Goal: Information Seeking & Learning: Learn about a topic

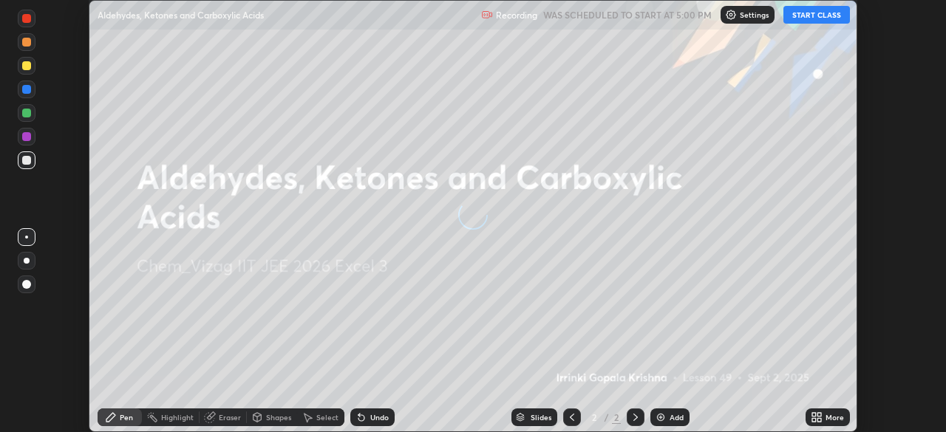
scroll to position [432, 945]
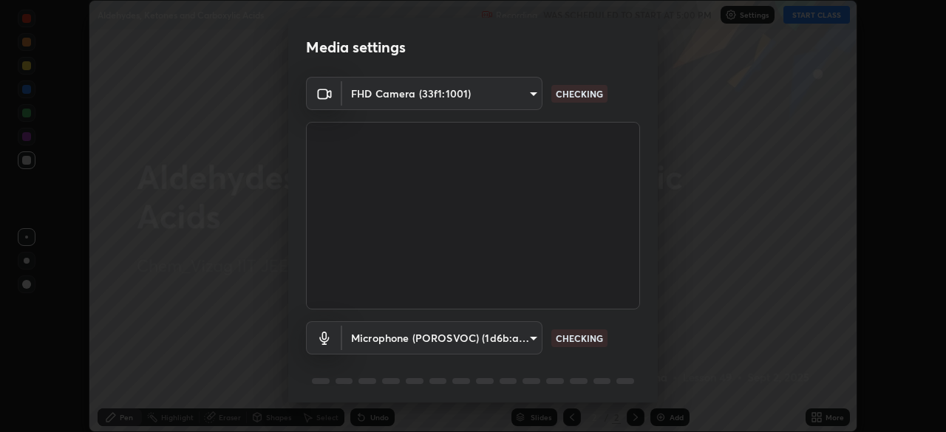
type input "12cae23f7e84f6c315adb1bcb7b91e50d185bf780175e80e71f746803cf48669"
type input "527f3b7b5c25acf81016b080d2cf5667fe74b5eea63a9be01bbb9244b8b8aafc"
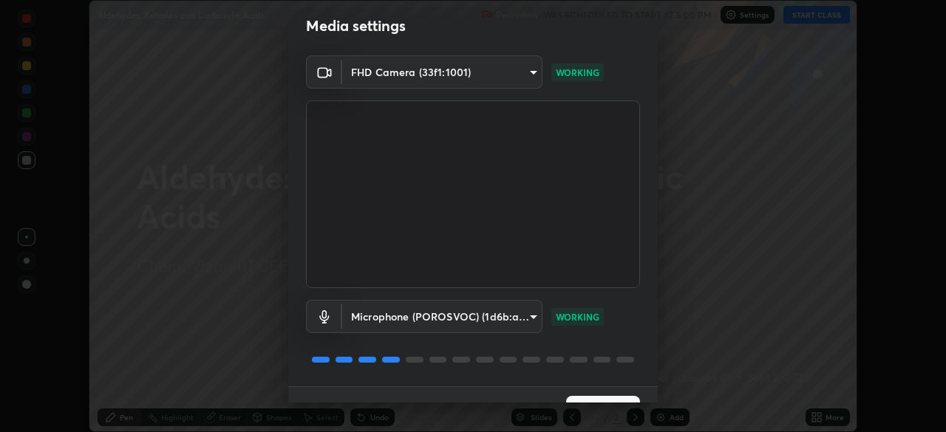
scroll to position [52, 0]
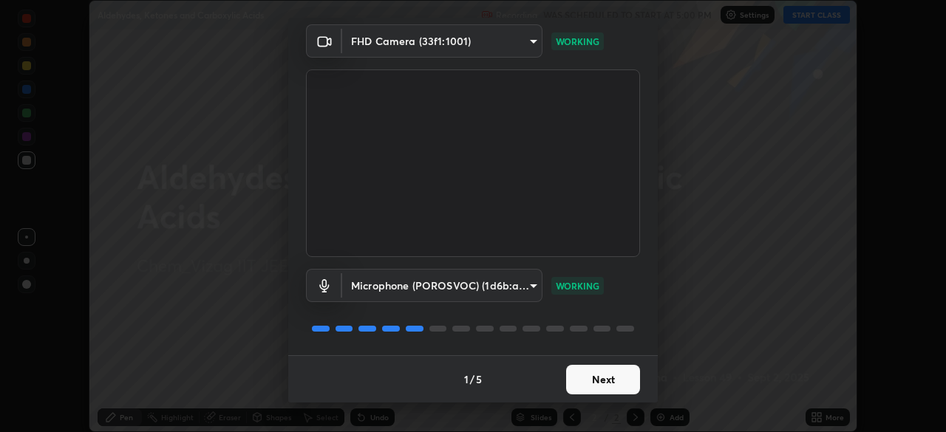
click at [369, 163] on video at bounding box center [473, 163] width 334 height 188
click at [592, 378] on button "Next" at bounding box center [603, 380] width 74 height 30
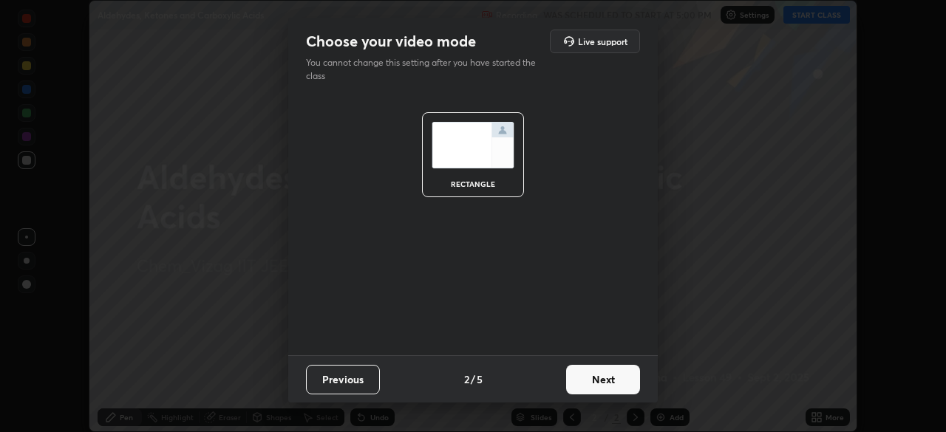
scroll to position [0, 0]
click at [595, 383] on button "Next" at bounding box center [603, 380] width 74 height 30
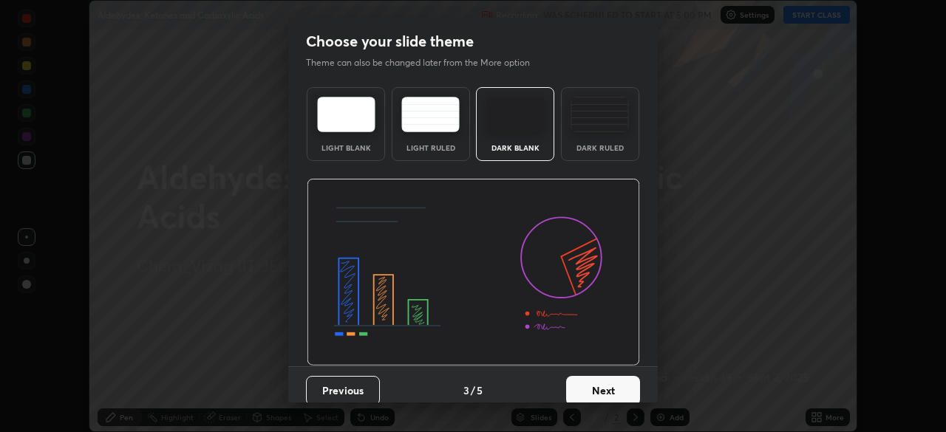
click at [593, 386] on button "Next" at bounding box center [603, 391] width 74 height 30
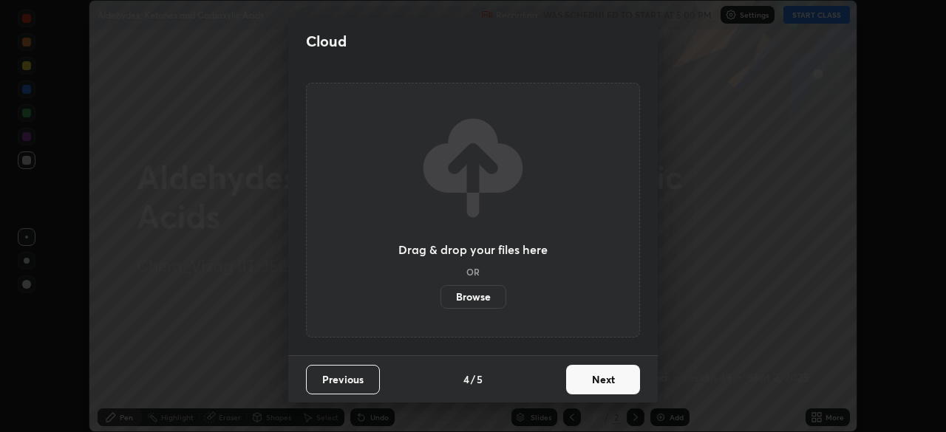
click at [596, 383] on button "Next" at bounding box center [603, 380] width 74 height 30
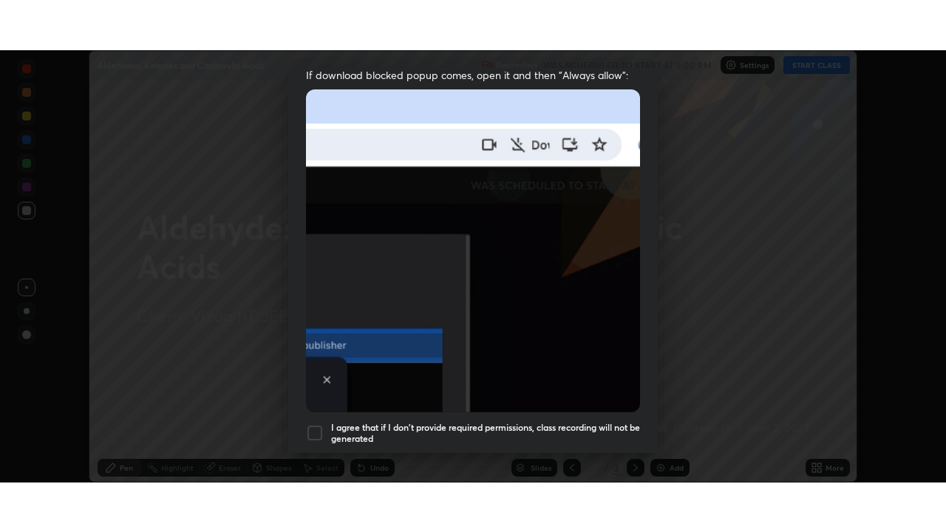
scroll to position [354, 0]
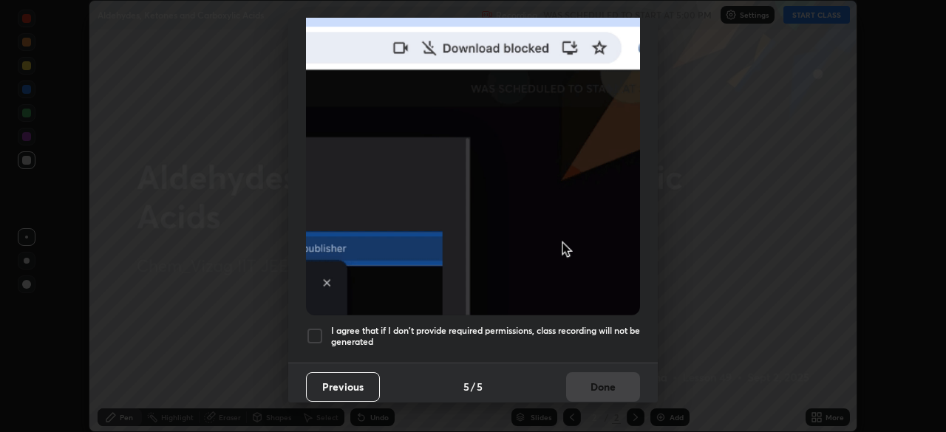
click at [519, 326] on h5 "I agree that if I don't provide required permissions, class recording will not …" at bounding box center [485, 336] width 309 height 23
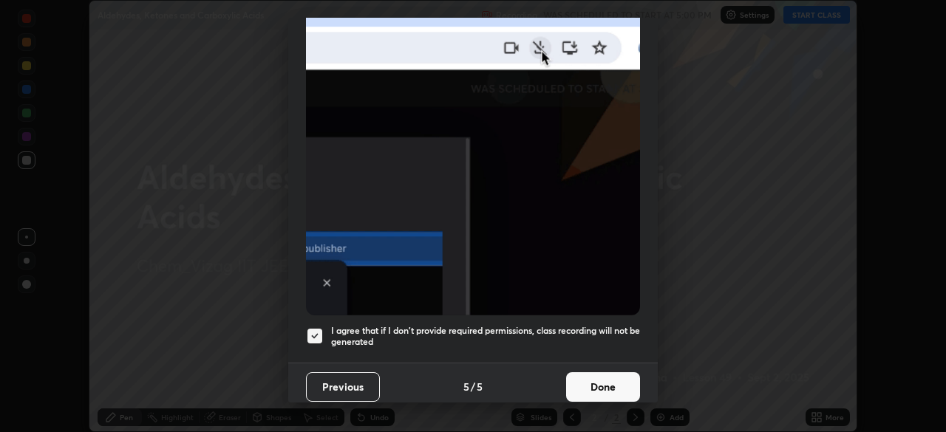
click at [608, 386] on button "Done" at bounding box center [603, 387] width 74 height 30
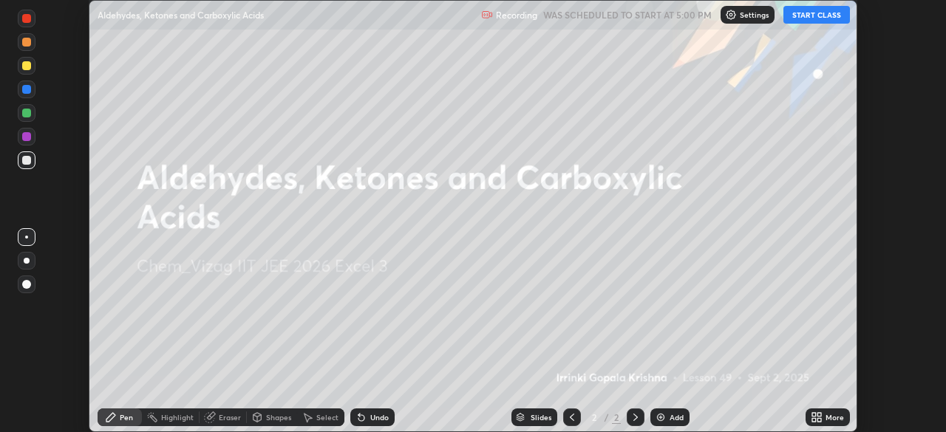
click at [663, 417] on img at bounding box center [661, 418] width 12 height 12
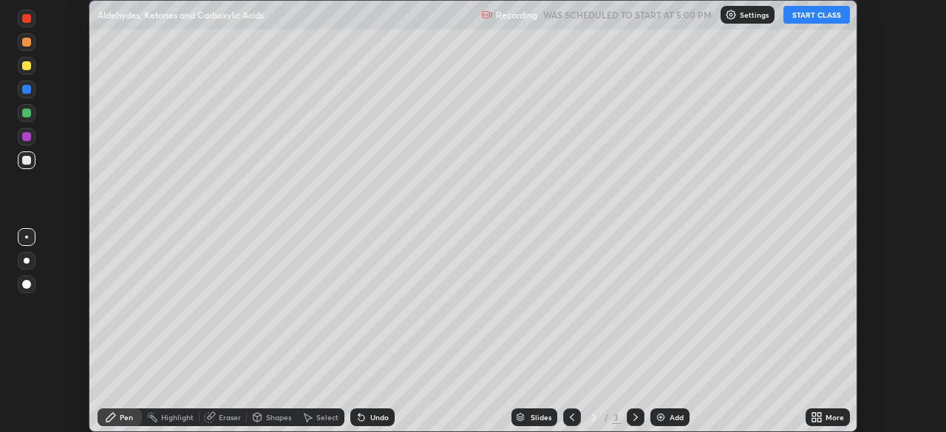
click at [813, 414] on icon at bounding box center [814, 415] width 4 height 4
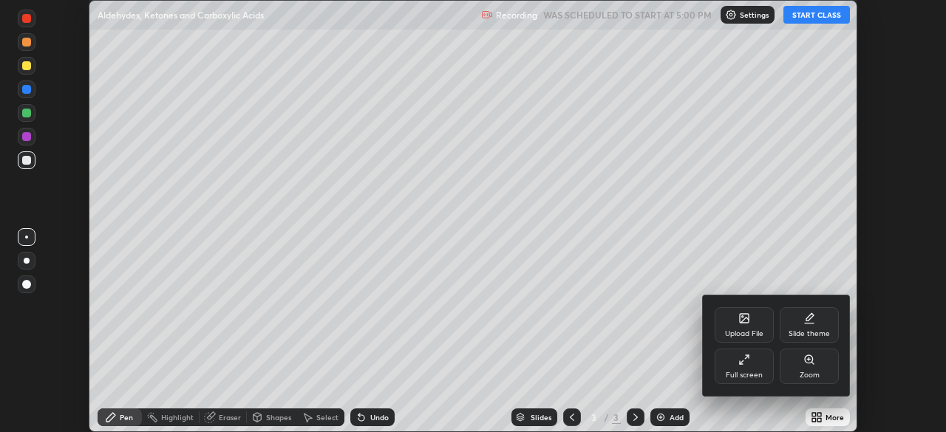
click at [738, 366] on div "Full screen" at bounding box center [743, 366] width 59 height 35
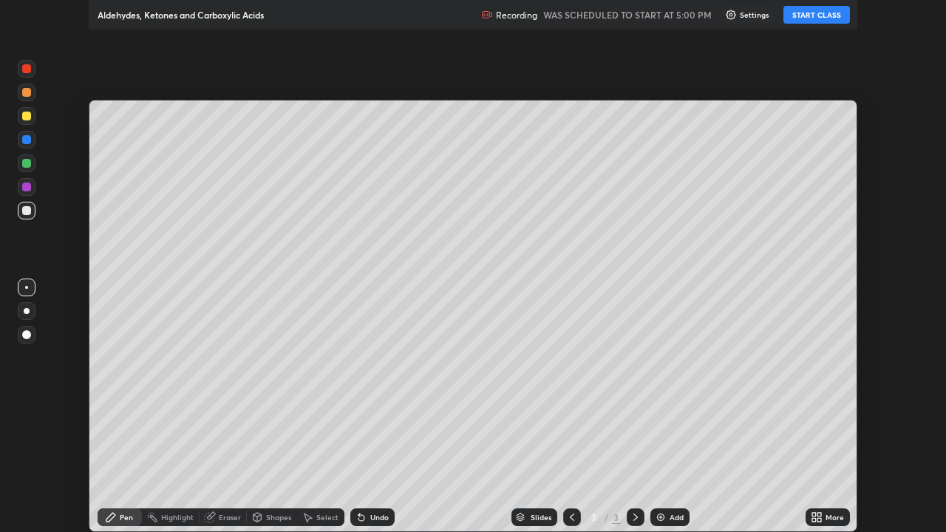
scroll to position [532, 946]
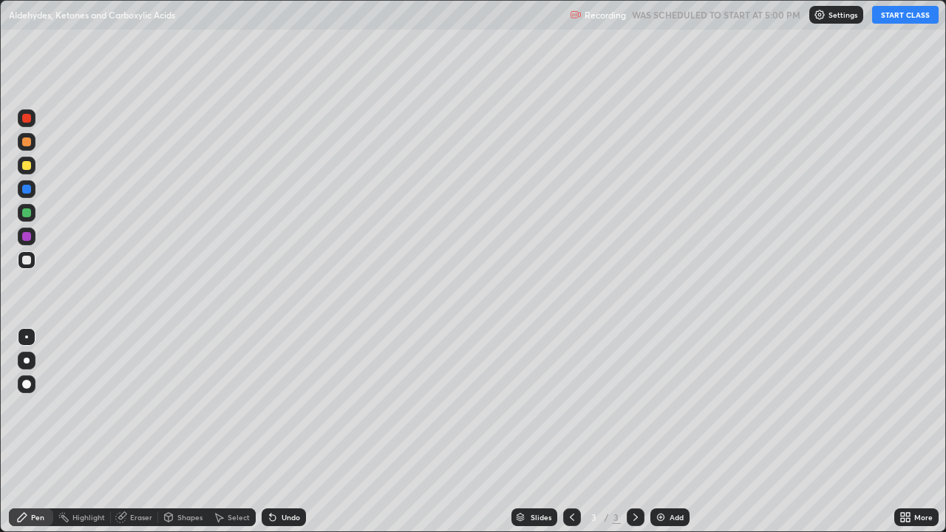
click at [884, 15] on button "START CLASS" at bounding box center [905, 15] width 66 height 18
click at [655, 431] on img at bounding box center [661, 517] width 12 height 12
click at [131, 431] on div "Eraser" at bounding box center [141, 516] width 22 height 7
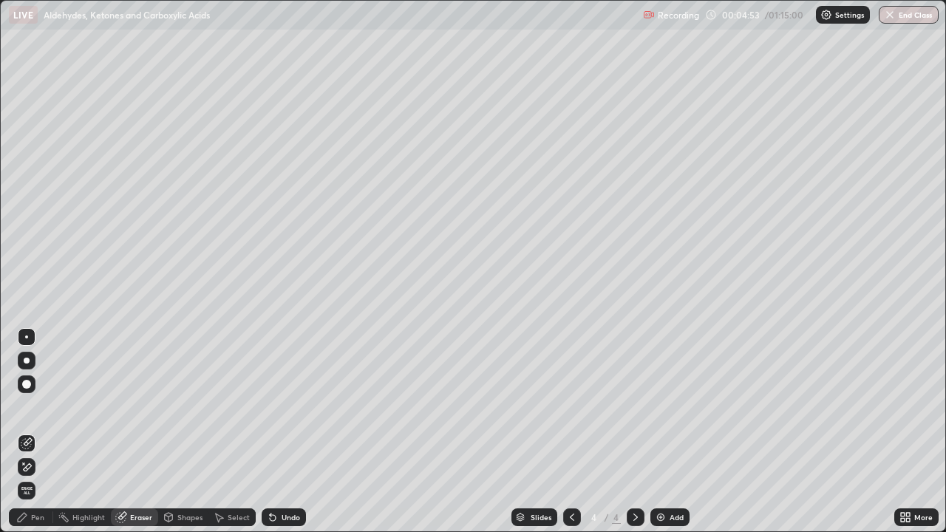
click at [228, 431] on div "Select" at bounding box center [231, 517] width 47 height 18
click at [94, 431] on div "Highlight" at bounding box center [88, 516] width 33 height 7
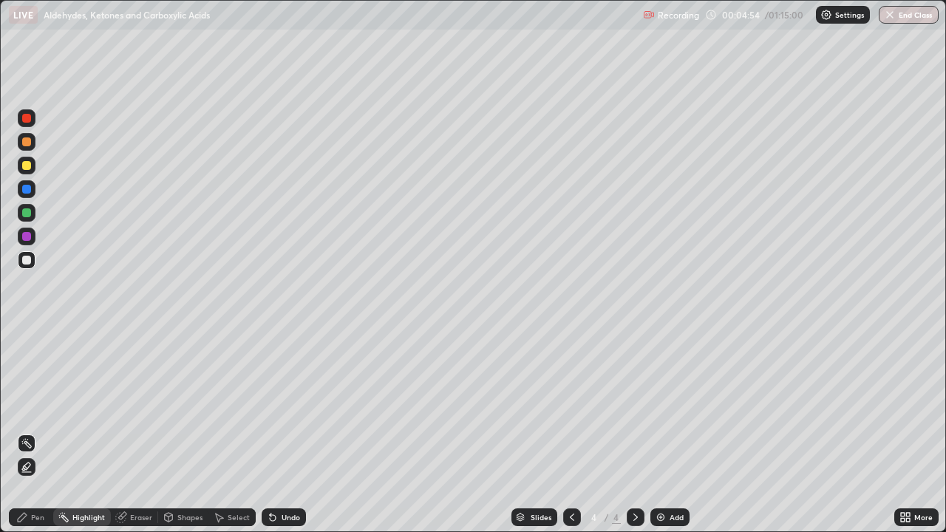
click at [43, 431] on div "Pen" at bounding box center [37, 516] width 13 height 7
click at [659, 431] on img at bounding box center [661, 517] width 12 height 12
click at [28, 384] on div at bounding box center [26, 384] width 9 height 9
click at [26, 166] on div at bounding box center [26, 165] width 9 height 9
click at [279, 431] on div "Undo" at bounding box center [284, 517] width 44 height 18
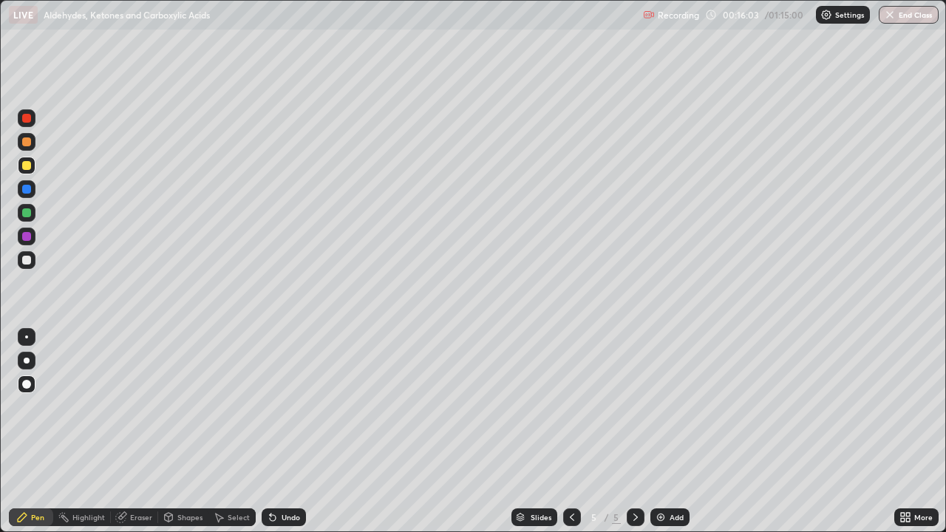
click at [275, 431] on icon at bounding box center [273, 517] width 12 height 12
click at [26, 261] on div at bounding box center [26, 260] width 9 height 9
click at [270, 431] on icon at bounding box center [273, 518] width 6 height 6
click at [24, 166] on div at bounding box center [26, 165] width 9 height 9
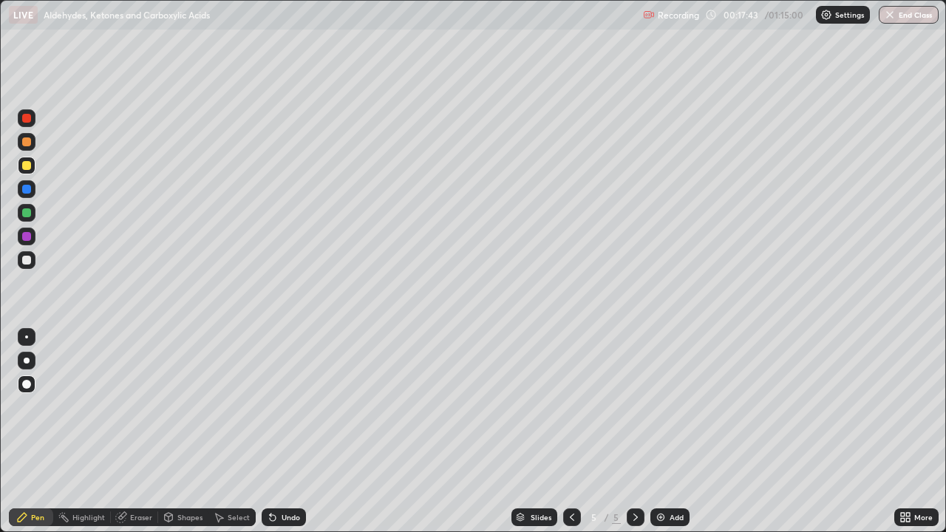
click at [27, 119] on div at bounding box center [26, 118] width 9 height 9
click at [216, 431] on icon at bounding box center [220, 517] width 8 height 9
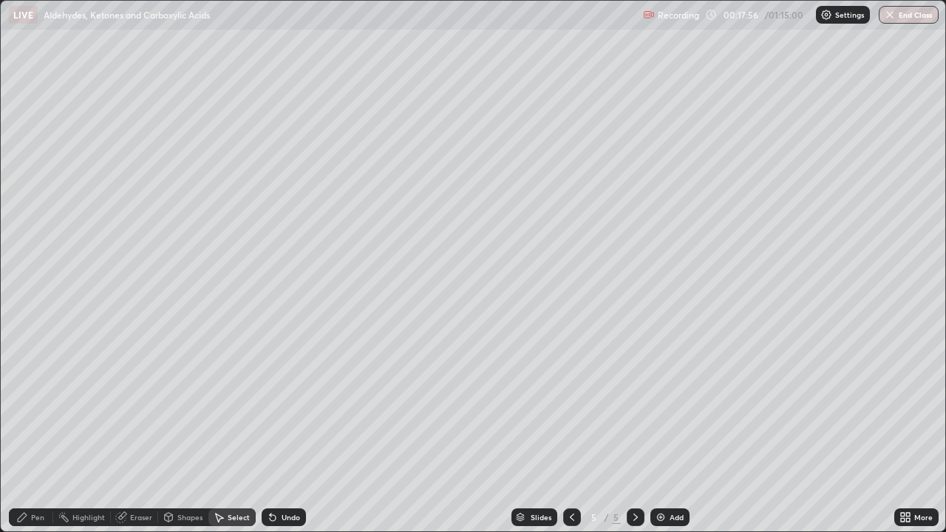
click at [272, 431] on icon at bounding box center [273, 518] width 6 height 6
click at [40, 431] on div "Pen" at bounding box center [37, 516] width 13 height 7
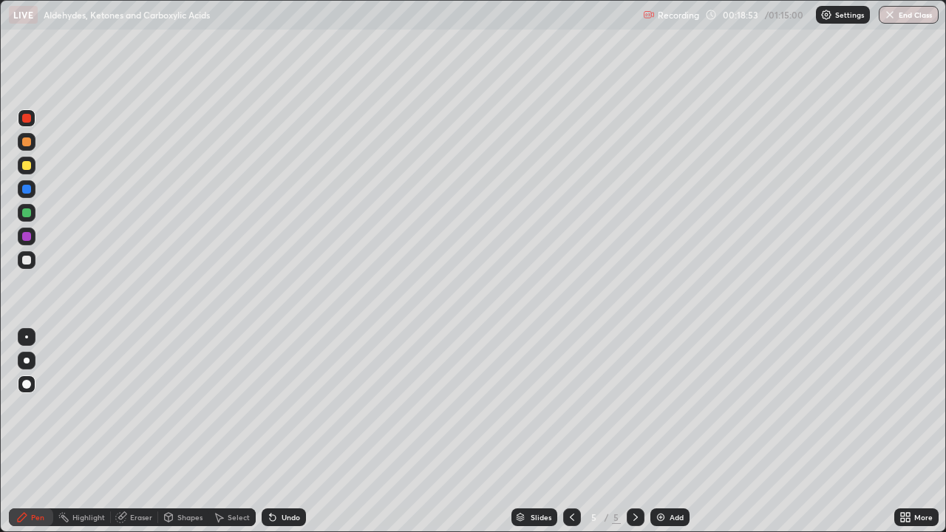
click at [27, 214] on div at bounding box center [26, 212] width 9 height 9
click at [27, 165] on div at bounding box center [26, 165] width 9 height 9
click at [33, 214] on div at bounding box center [27, 213] width 18 height 18
click at [281, 431] on div "Undo" at bounding box center [290, 516] width 18 height 7
click at [655, 431] on img at bounding box center [661, 517] width 12 height 12
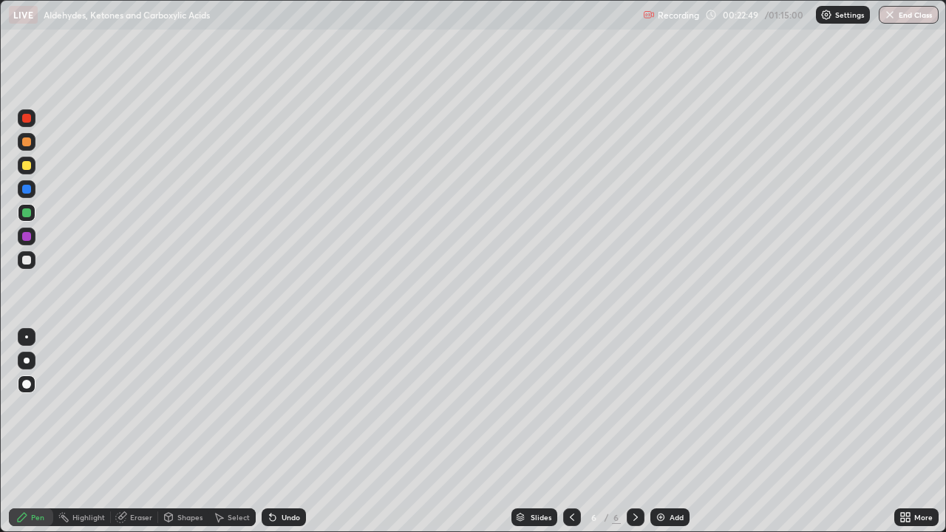
click at [27, 262] on div at bounding box center [26, 260] width 9 height 9
click at [22, 214] on div at bounding box center [26, 212] width 9 height 9
click at [26, 262] on div at bounding box center [26, 260] width 9 height 9
click at [655, 431] on img at bounding box center [661, 517] width 12 height 12
click at [570, 431] on icon at bounding box center [572, 517] width 12 height 12
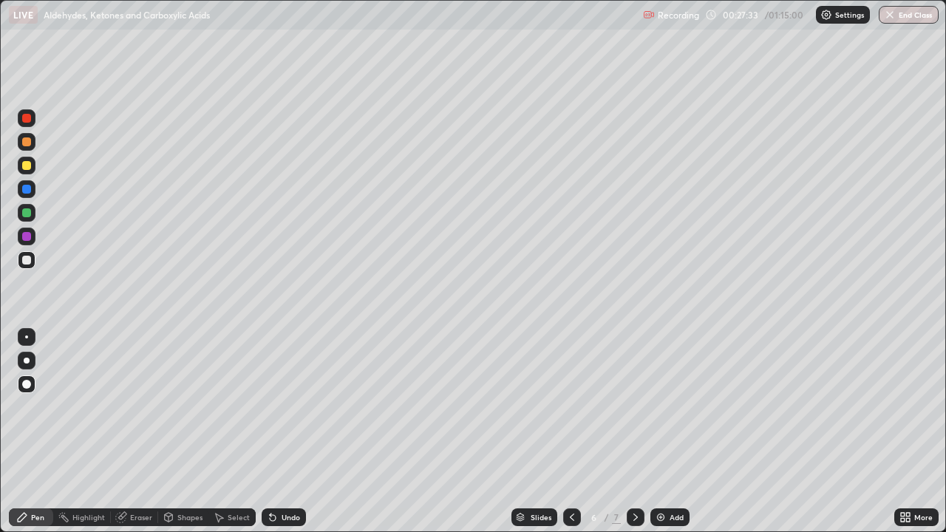
click at [635, 431] on icon at bounding box center [635, 517] width 12 height 12
click at [571, 431] on div at bounding box center [572, 517] width 18 height 18
click at [24, 236] on div at bounding box center [26, 236] width 9 height 9
click at [630, 431] on icon at bounding box center [635, 517] width 12 height 12
click at [570, 431] on icon at bounding box center [572, 517] width 12 height 12
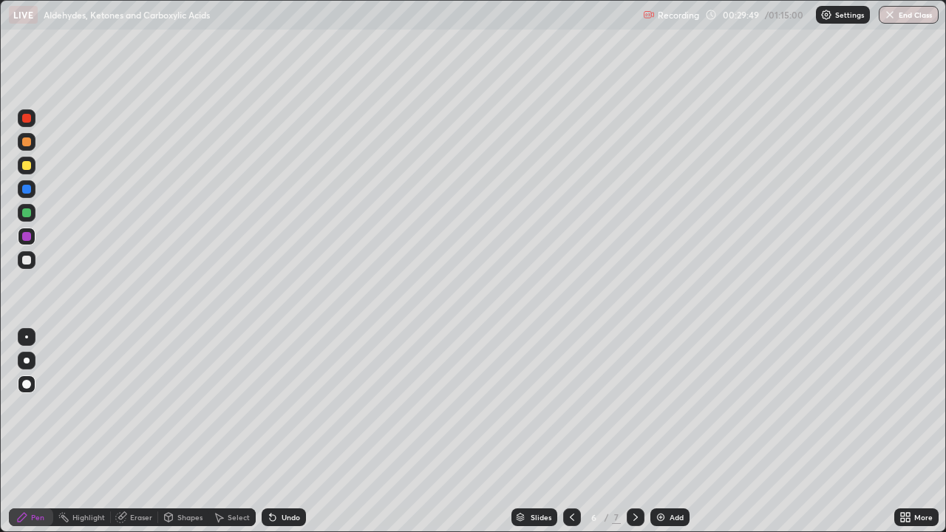
click at [633, 431] on icon at bounding box center [635, 517] width 12 height 12
click at [25, 261] on div at bounding box center [26, 260] width 9 height 9
click at [24, 236] on div at bounding box center [26, 236] width 9 height 9
click at [27, 166] on div at bounding box center [26, 165] width 9 height 9
click at [658, 431] on img at bounding box center [661, 517] width 12 height 12
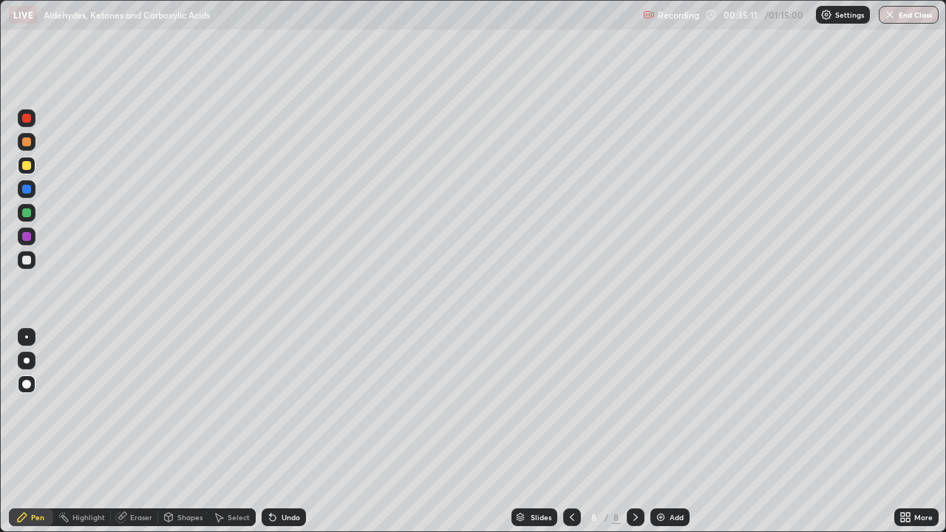
click at [28, 213] on div at bounding box center [26, 212] width 9 height 9
click at [27, 166] on div at bounding box center [26, 165] width 9 height 9
click at [27, 229] on div at bounding box center [27, 237] width 18 height 18
click at [28, 260] on div at bounding box center [26, 260] width 9 height 9
click at [27, 165] on div at bounding box center [26, 165] width 9 height 9
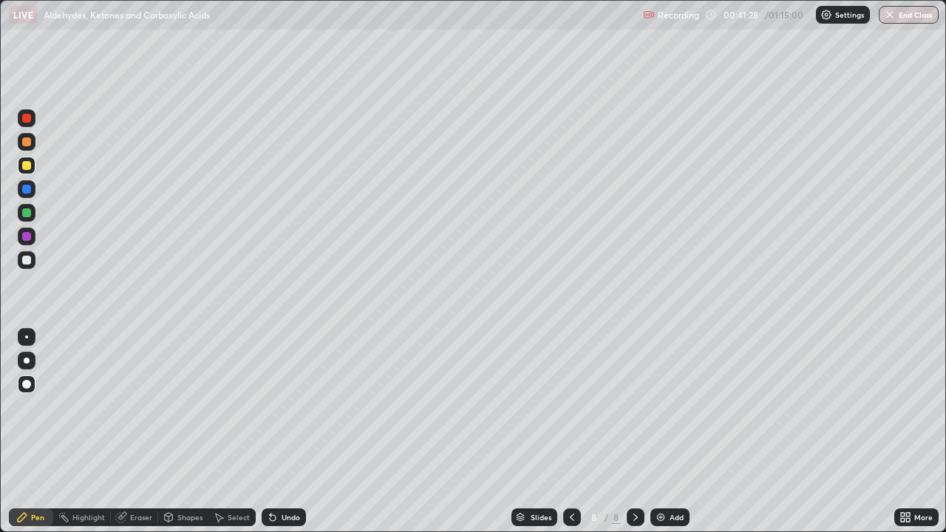
click at [657, 431] on img at bounding box center [661, 517] width 12 height 12
click at [570, 431] on icon at bounding box center [572, 517] width 12 height 12
click at [633, 431] on icon at bounding box center [635, 517] width 12 height 12
click at [287, 431] on div "Undo" at bounding box center [290, 516] width 18 height 7
click at [30, 209] on div at bounding box center [26, 212] width 9 height 9
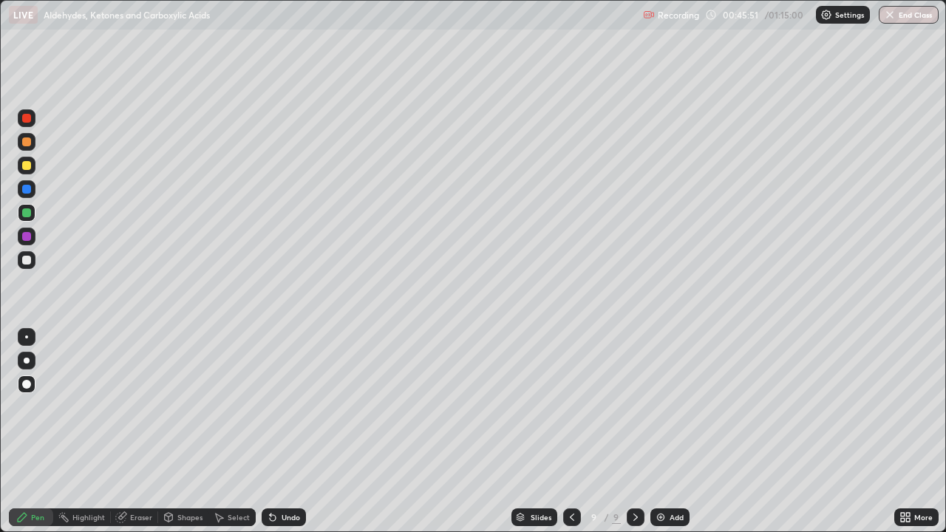
click at [658, 431] on img at bounding box center [661, 517] width 12 height 12
click at [28, 168] on div at bounding box center [26, 165] width 9 height 9
click at [24, 256] on div at bounding box center [26, 260] width 9 height 9
click at [24, 164] on div at bounding box center [26, 165] width 9 height 9
click at [19, 233] on div at bounding box center [27, 237] width 18 height 18
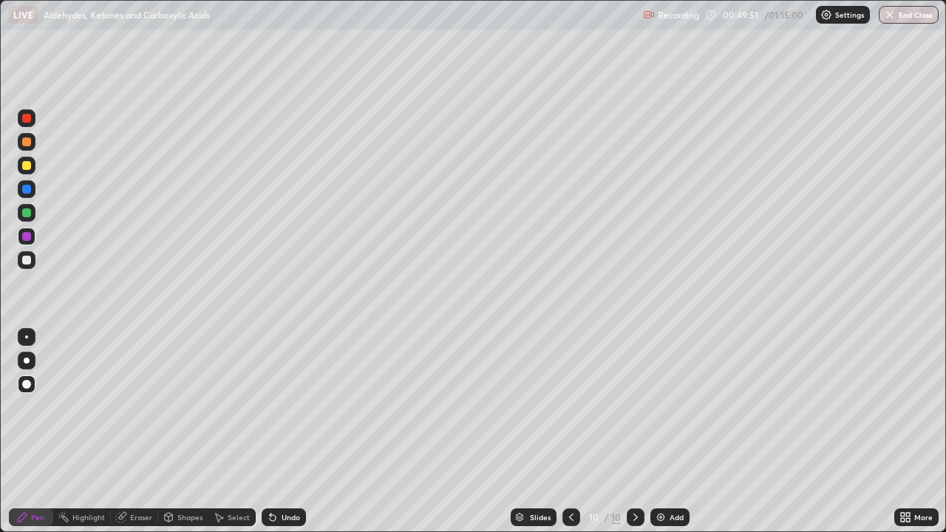
click at [33, 168] on div at bounding box center [27, 166] width 18 height 18
click at [658, 431] on img at bounding box center [661, 517] width 12 height 12
click at [25, 167] on div at bounding box center [26, 165] width 9 height 9
click at [27, 258] on div at bounding box center [26, 260] width 9 height 9
click at [28, 238] on div at bounding box center [26, 236] width 9 height 9
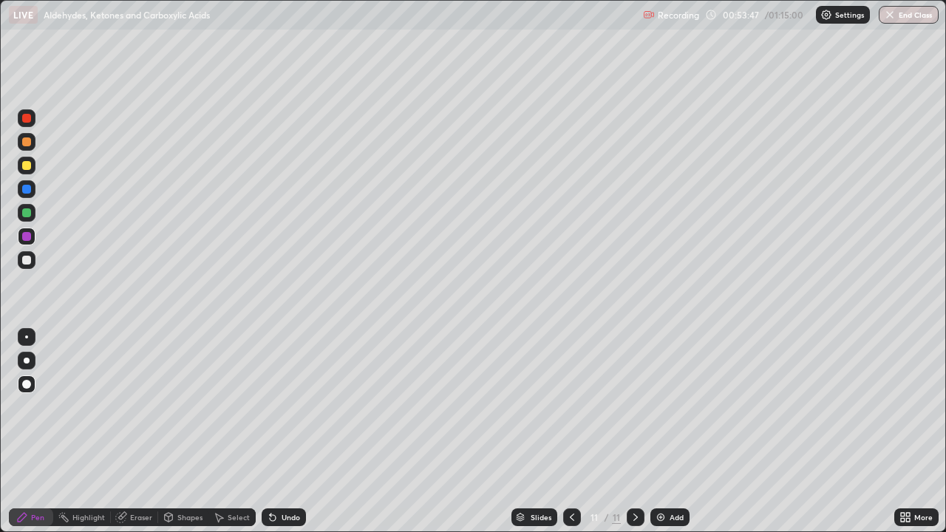
click at [904, 18] on button "End Class" at bounding box center [908, 15] width 60 height 18
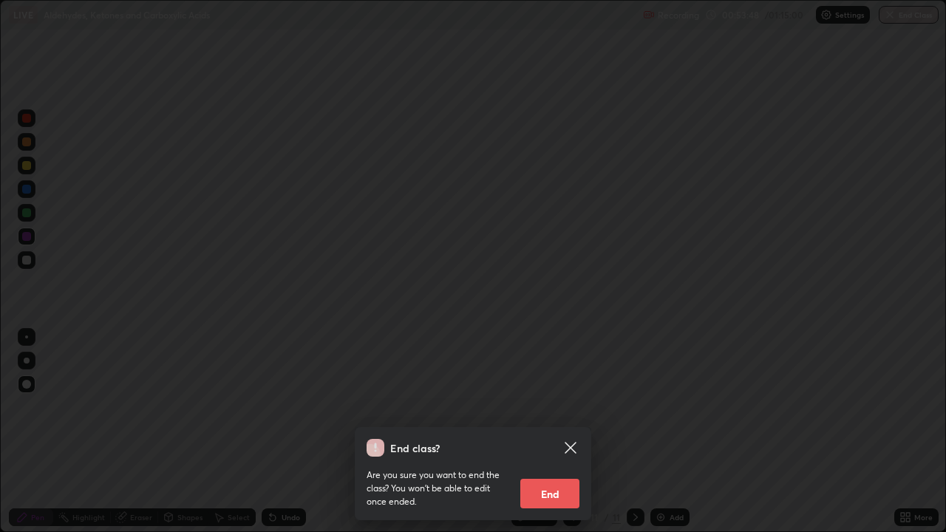
click at [543, 431] on button "End" at bounding box center [549, 494] width 59 height 30
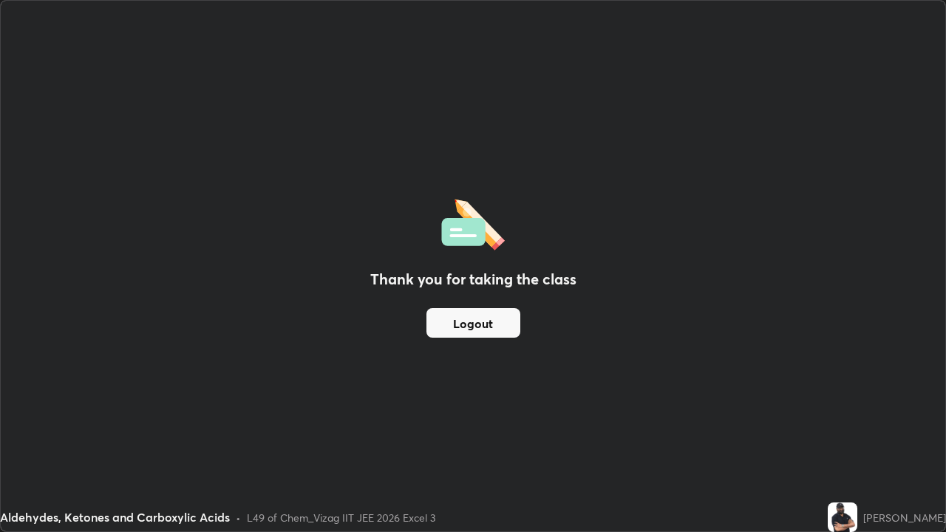
click at [488, 321] on button "Logout" at bounding box center [473, 323] width 94 height 30
